Goal: Transaction & Acquisition: Purchase product/service

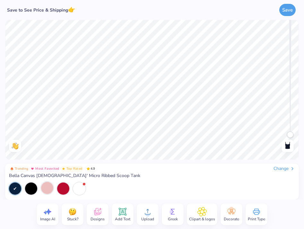
click at [49, 188] on div at bounding box center [47, 188] width 12 height 12
click at [32, 187] on div at bounding box center [31, 188] width 12 height 12
click at [30, 189] on div at bounding box center [31, 188] width 12 height 12
click at [77, 190] on div at bounding box center [79, 188] width 12 height 12
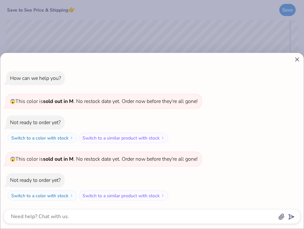
click at [101, 39] on div "How can we help you? 😱 This color is sold out in M . No restock date yet. Order…" at bounding box center [152, 114] width 304 height 229
type textarea "x"
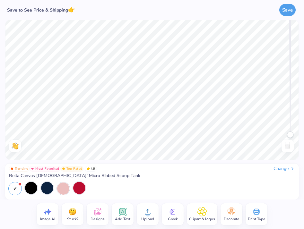
click at [79, 189] on div at bounding box center [79, 188] width 12 height 12
click at [48, 187] on div at bounding box center [47, 188] width 12 height 12
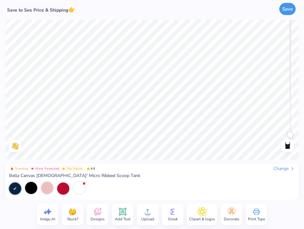
click at [285, 9] on button "Save" at bounding box center [287, 9] width 16 height 12
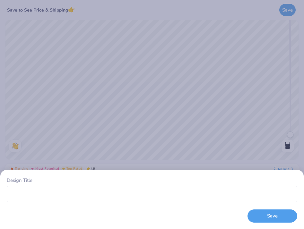
click at [199, 106] on div "Design Title Save" at bounding box center [152, 114] width 304 height 229
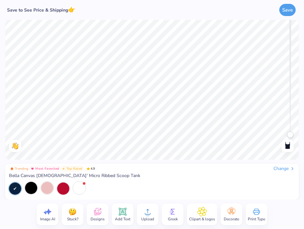
click at [99, 211] on icon at bounding box center [98, 212] width 10 height 10
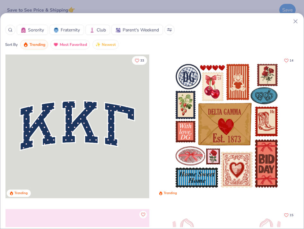
click at [179, 9] on div "Sorority Fraternity Club Parent's Weekend Sort By Trending Most Favorited Newes…" at bounding box center [152, 114] width 304 height 229
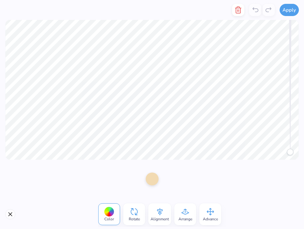
click at [150, 182] on div at bounding box center [152, 179] width 13 height 13
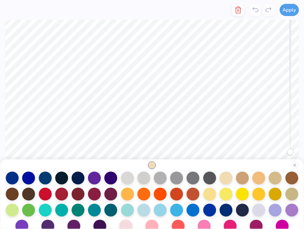
scroll to position [66, 0]
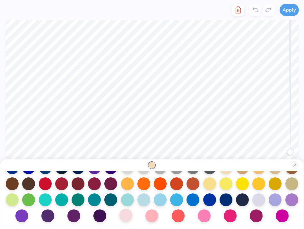
click at [125, 217] on div at bounding box center [125, 215] width 13 height 13
click at [158, 216] on div at bounding box center [151, 215] width 13 height 13
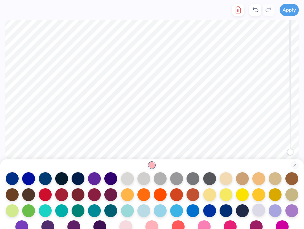
click at [261, 215] on div at bounding box center [258, 210] width 13 height 13
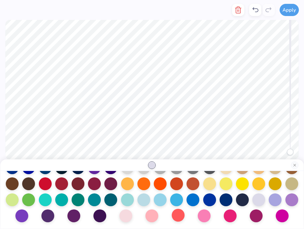
click at [179, 213] on div at bounding box center [178, 215] width 13 height 13
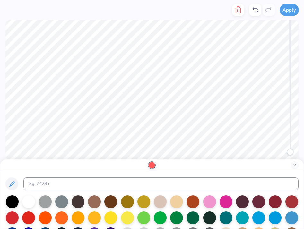
scroll to position [12, 0]
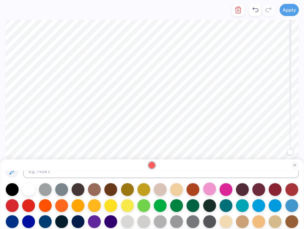
click at [207, 187] on div at bounding box center [209, 188] width 13 height 13
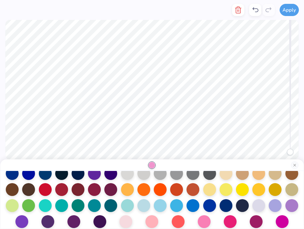
scroll to position [66, 0]
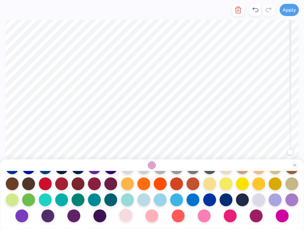
click at [124, 218] on div at bounding box center [125, 215] width 13 height 13
click at [287, 13] on button "Apply" at bounding box center [288, 9] width 19 height 12
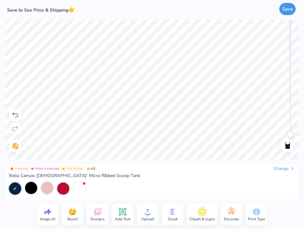
click at [290, 12] on button "Save" at bounding box center [287, 9] width 16 height 12
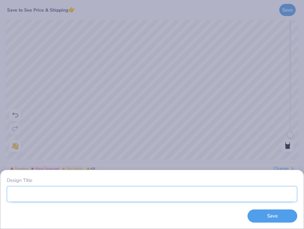
click at [209, 194] on input "Design Title" at bounding box center [152, 194] width 290 height 16
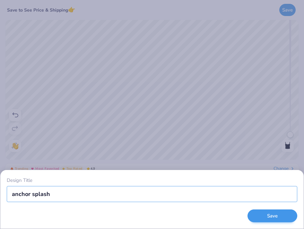
type input "anchor splash"
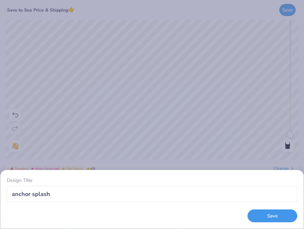
click at [272, 216] on button "Save" at bounding box center [272, 215] width 50 height 13
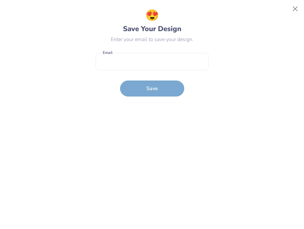
click at [154, 71] on form "Email is a required field Email Save" at bounding box center [152, 73] width 113 height 47
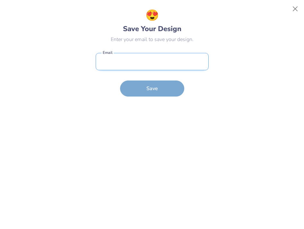
click at [146, 66] on input "email" at bounding box center [152, 62] width 113 height 18
type input "[PERSON_NAME][EMAIL_ADDRESS][PERSON_NAME][DOMAIN_NAME]"
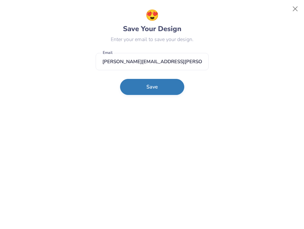
click at [156, 82] on button "Save" at bounding box center [152, 87] width 64 height 16
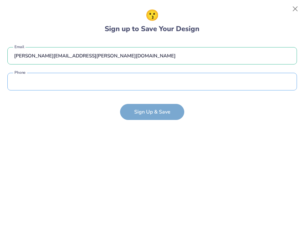
click at [156, 82] on input "tel" at bounding box center [151, 82] width 289 height 18
type input "(131) 048-0825"
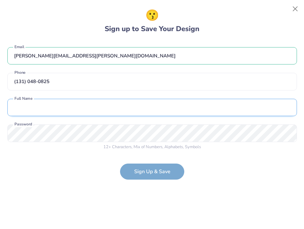
click at [105, 109] on input "text" at bounding box center [151, 108] width 289 height 18
type input "[PERSON_NAME]"
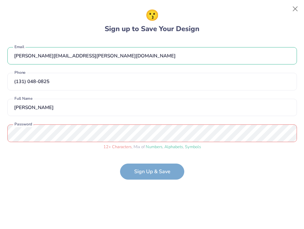
click at [147, 167] on form "[PERSON_NAME][EMAIL_ADDRESS][PERSON_NAME][DOMAIN_NAME] Email [PHONE_NUMBER] Pho…" at bounding box center [151, 110] width 289 height 139
click at [0, 134] on html "Save to See Price & Shipping 👉 Save Image AI Stuck? Designs Add Text Upload Gre…" at bounding box center [152, 114] width 304 height 229
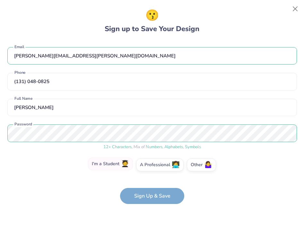
click at [105, 168] on label "I'm a Student 🧑‍🎓" at bounding box center [110, 163] width 45 height 13
click at [150, 168] on input "I'm a Student 🧑‍🎓" at bounding box center [152, 167] width 4 height 4
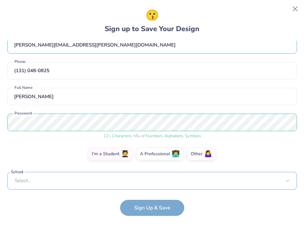
click at [77, 181] on div "Select..." at bounding box center [151, 181] width 289 height 18
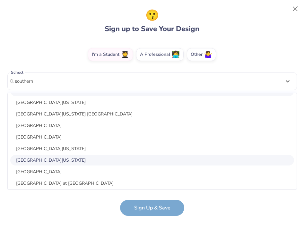
scroll to position [72, 0]
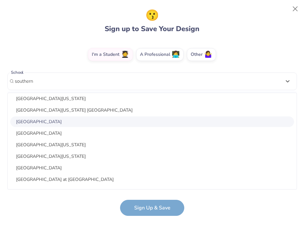
click at [56, 121] on div "[GEOGRAPHIC_DATA]" at bounding box center [152, 121] width 284 height 11
type input "southern"
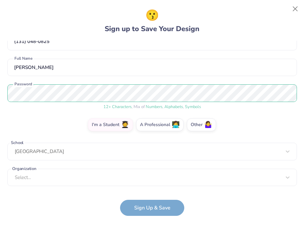
scroll to position [40, 0]
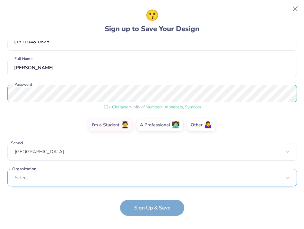
click at [83, 179] on div "Select..." at bounding box center [151, 178] width 289 height 18
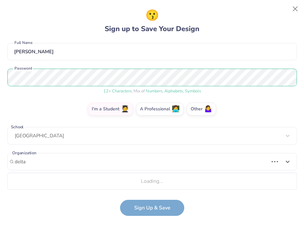
scroll to position [136, 0]
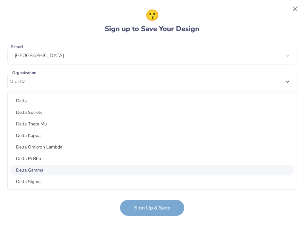
click at [41, 165] on div "Delta Gamma" at bounding box center [152, 170] width 284 height 11
type input "delta"
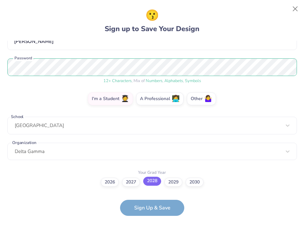
click at [153, 183] on label "2028" at bounding box center [152, 181] width 18 height 9
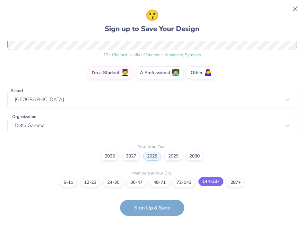
click at [216, 180] on label "144-287" at bounding box center [210, 181] width 25 height 9
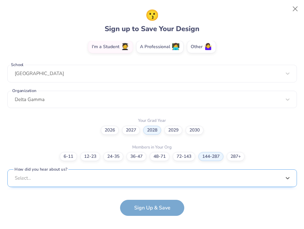
click at [211, 179] on div "option Word of Mouth focused, 8 of 15. 15 results available. Use Up and Down to…" at bounding box center [151, 227] width 289 height 117
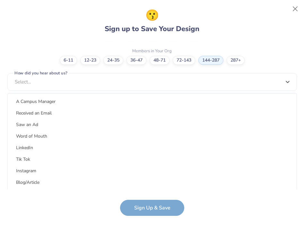
scroll to position [81, 0]
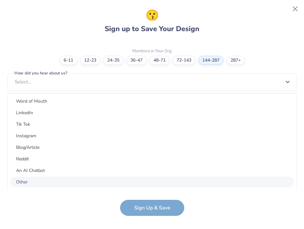
click at [16, 182] on div "Other" at bounding box center [152, 182] width 284 height 11
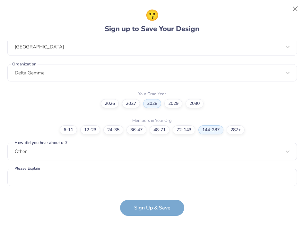
scroll to position [144, 0]
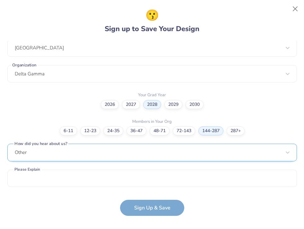
click at [35, 153] on div "Other" at bounding box center [151, 153] width 289 height 18
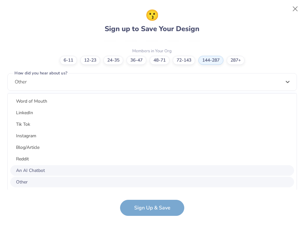
scroll to position [0, 0]
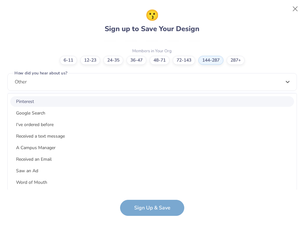
click at [25, 103] on div "Pinterest" at bounding box center [152, 101] width 284 height 11
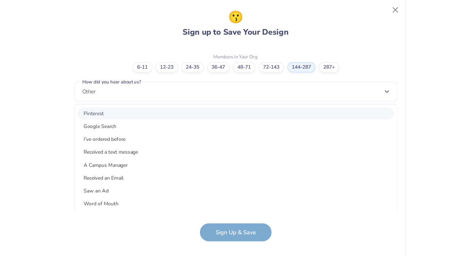
scroll to position [118, 0]
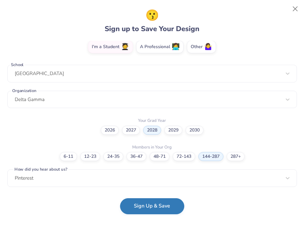
click at [151, 202] on button "Sign Up & Save" at bounding box center [152, 206] width 64 height 16
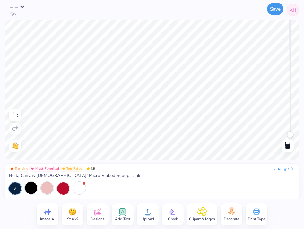
click at [274, 10] on div "– – Qty -- Save AH Image AI Stuck? Designs Add Text Upload Greek Clipart & logo…" at bounding box center [152, 114] width 304 height 229
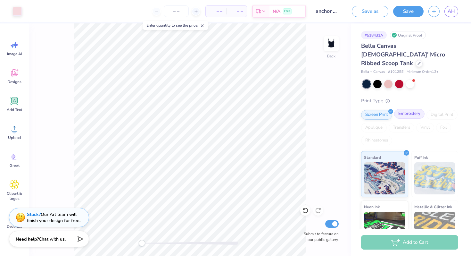
click at [303, 109] on div "Embroidery" at bounding box center [409, 114] width 30 height 10
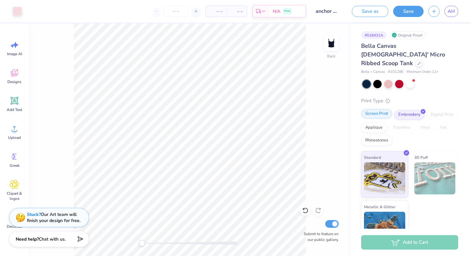
click at [303, 109] on div "Screen Print" at bounding box center [376, 114] width 31 height 10
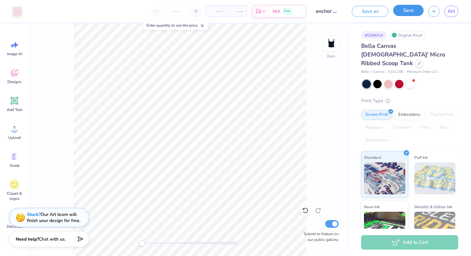
click at [303, 13] on button "Save" at bounding box center [409, 10] width 30 height 11
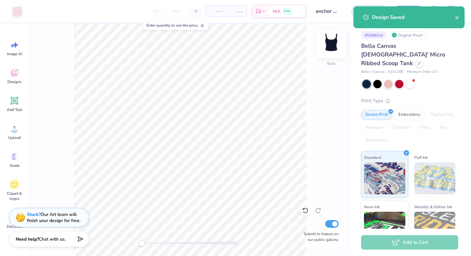
click at [303, 47] on img at bounding box center [332, 44] width 26 height 26
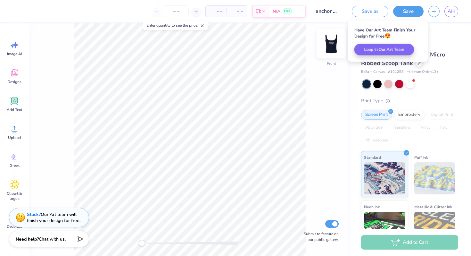
click at [303, 51] on img at bounding box center [332, 44] width 26 height 26
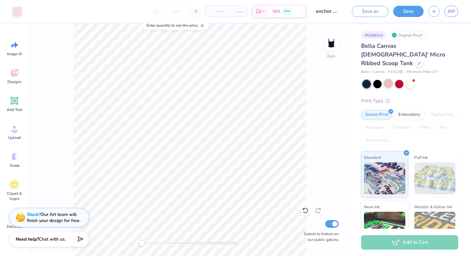
click at [303, 79] on div at bounding box center [389, 83] width 8 height 8
click at [303, 79] on div at bounding box center [410, 83] width 8 height 8
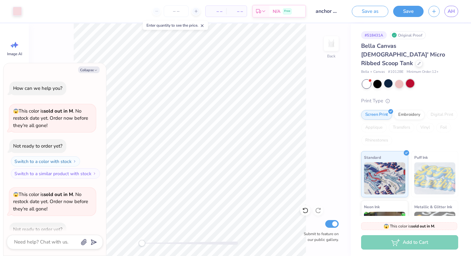
scroll to position [119, 0]
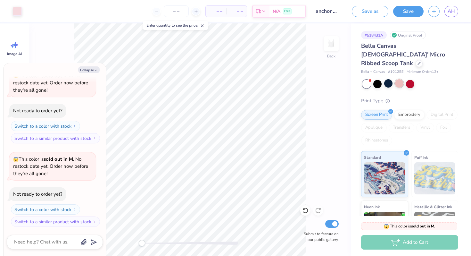
click at [303, 79] on div at bounding box center [399, 83] width 8 height 8
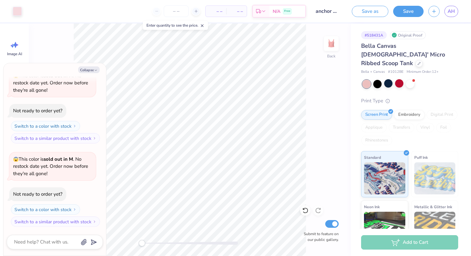
click at [303, 80] on div at bounding box center [411, 84] width 96 height 8
click at [303, 79] on div at bounding box center [378, 83] width 8 height 8
click at [303, 79] on div at bounding box center [389, 83] width 8 height 8
click at [303, 79] on div at bounding box center [399, 83] width 8 height 8
click at [94, 71] on icon "button" at bounding box center [96, 70] width 4 height 4
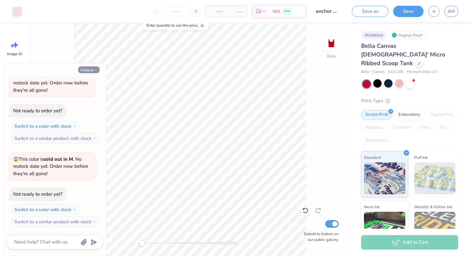
type textarea "x"
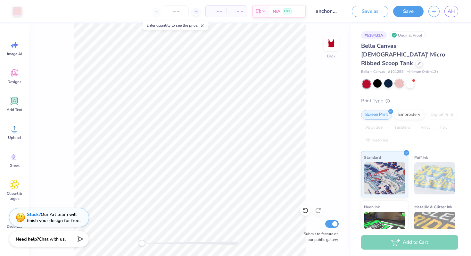
click at [303, 79] on div at bounding box center [399, 83] width 8 height 8
click at [303, 79] on div at bounding box center [389, 83] width 8 height 8
click at [303, 109] on div "Screen Print" at bounding box center [376, 114] width 31 height 10
click at [303, 229] on div "Add to Cart" at bounding box center [409, 242] width 97 height 14
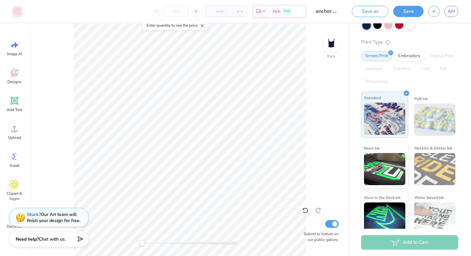
click at [303, 127] on div "Standard" at bounding box center [384, 114] width 47 height 46
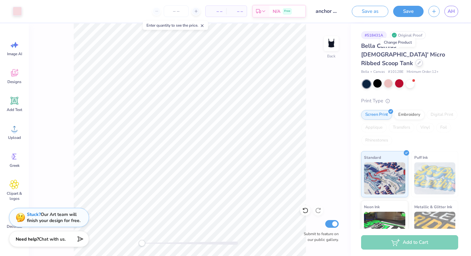
click at [303, 59] on div at bounding box center [419, 62] width 7 height 7
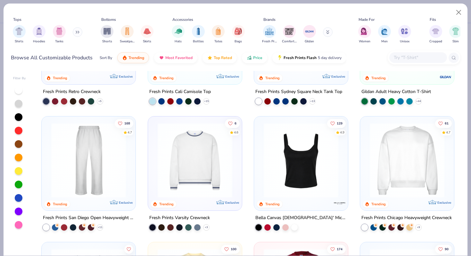
scroll to position [210, 0]
click at [101, 169] on img at bounding box center [88, 159] width 81 height 75
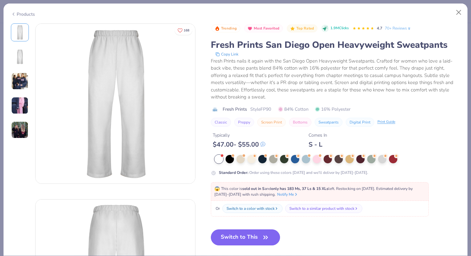
click at [21, 85] on img at bounding box center [19, 80] width 17 height 17
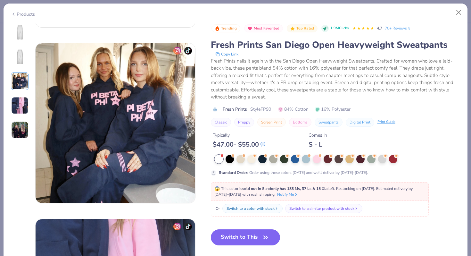
scroll to position [352, 0]
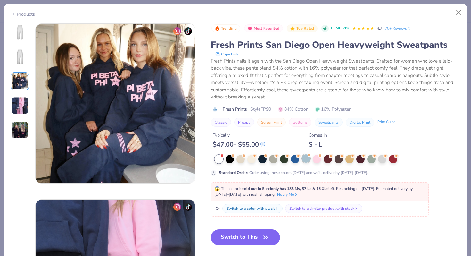
click at [303, 158] on div at bounding box center [306, 158] width 8 height 8
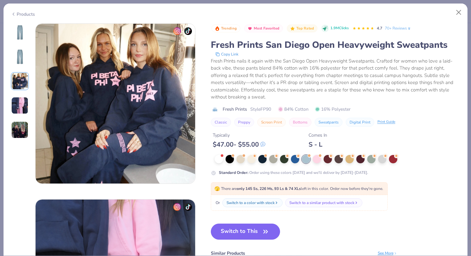
click at [18, 26] on img at bounding box center [19, 32] width 15 height 15
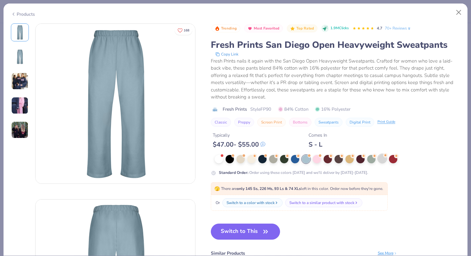
click at [303, 160] on div at bounding box center [382, 158] width 8 height 8
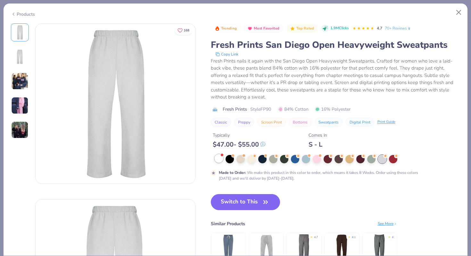
click at [222, 159] on div at bounding box center [219, 158] width 8 height 8
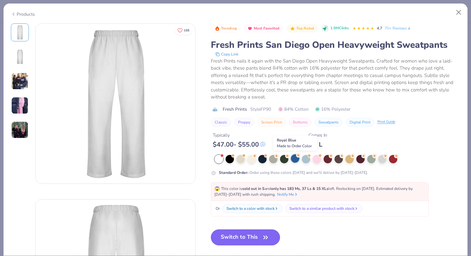
click at [296, 159] on div at bounding box center [295, 158] width 8 height 8
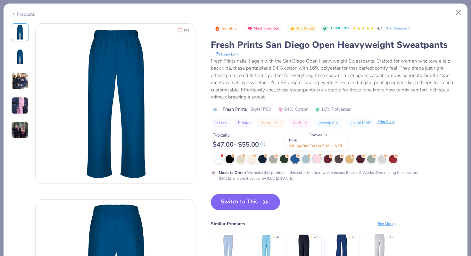
click at [303, 161] on div at bounding box center [317, 158] width 8 height 8
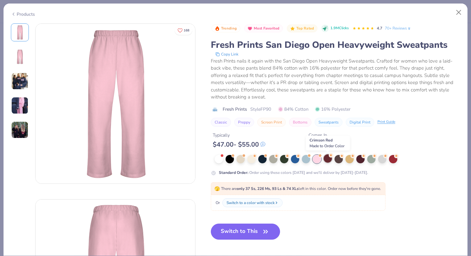
click at [303, 158] on div at bounding box center [328, 158] width 8 height 8
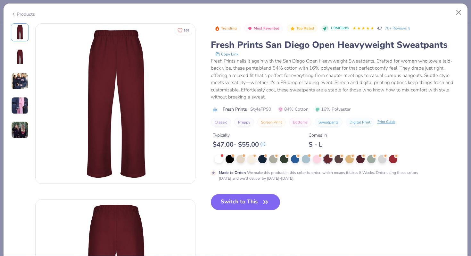
click at [303, 160] on div at bounding box center [338, 159] width 246 height 8
click at [303, 160] on div at bounding box center [339, 158] width 8 height 8
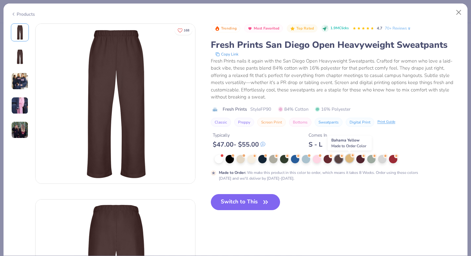
click at [303, 158] on div at bounding box center [350, 158] width 8 height 8
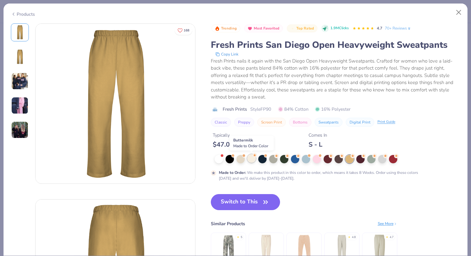
click at [254, 159] on div at bounding box center [252, 158] width 8 height 8
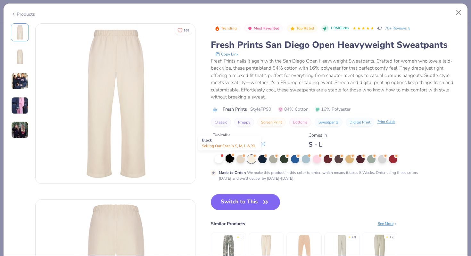
click at [229, 156] on div at bounding box center [230, 158] width 8 height 8
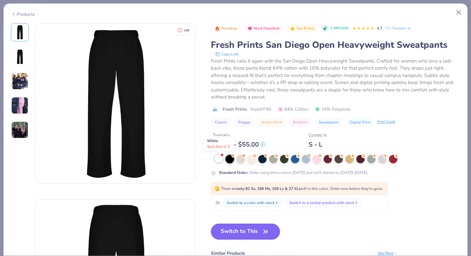
click at [219, 157] on div at bounding box center [219, 158] width 8 height 8
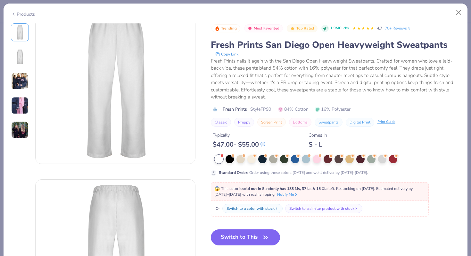
scroll to position [19, 0]
click at [303, 13] on button "Close" at bounding box center [459, 12] width 12 height 12
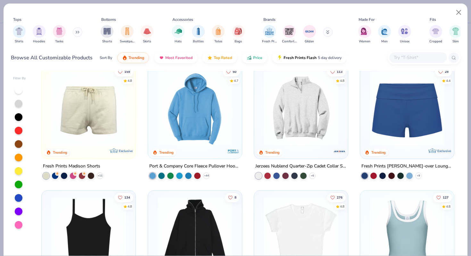
scroll to position [514, 0]
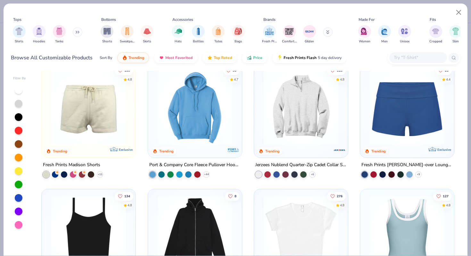
click at [303, 134] on img at bounding box center [407, 107] width 81 height 75
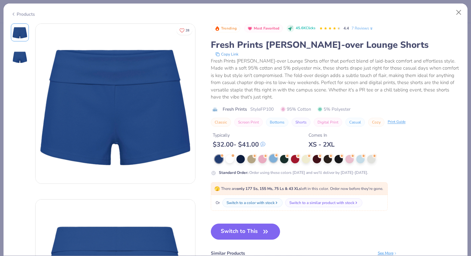
click at [274, 160] on div at bounding box center [273, 158] width 8 height 8
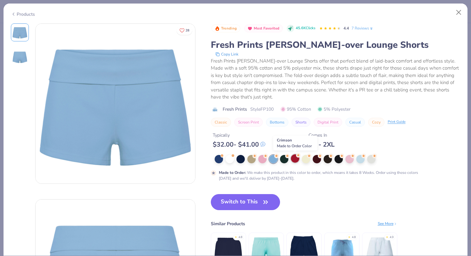
click at [291, 158] on div at bounding box center [295, 158] width 8 height 8
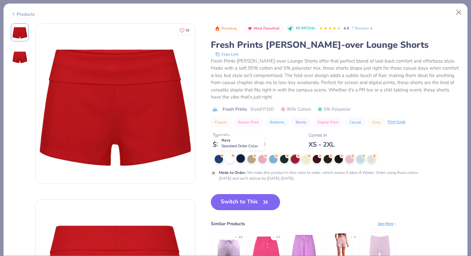
click at [243, 161] on div at bounding box center [241, 158] width 8 height 8
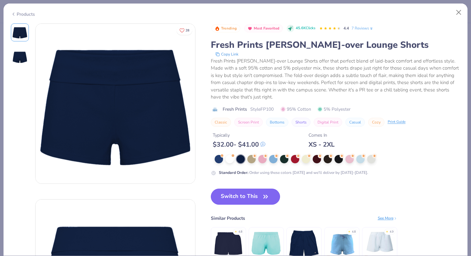
click at [262, 196] on span "button" at bounding box center [265, 196] width 9 height 9
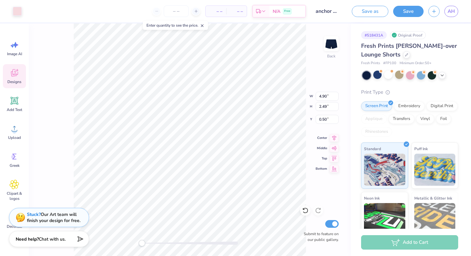
type input "3.58"
click at [303, 187] on div "Back W 4.90 4.90 " H 2.49 2.49 " Y 3.58 3.58 " Center Middle Top Bottom Submit …" at bounding box center [190, 139] width 322 height 233
type input "0.69"
type input "5.54"
type input "2.81"
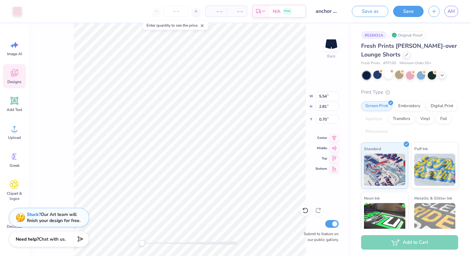
type input "6.92"
type input "3.51"
type input "0.70"
